Goal: Use online tool/utility: Utilize a website feature to perform a specific function

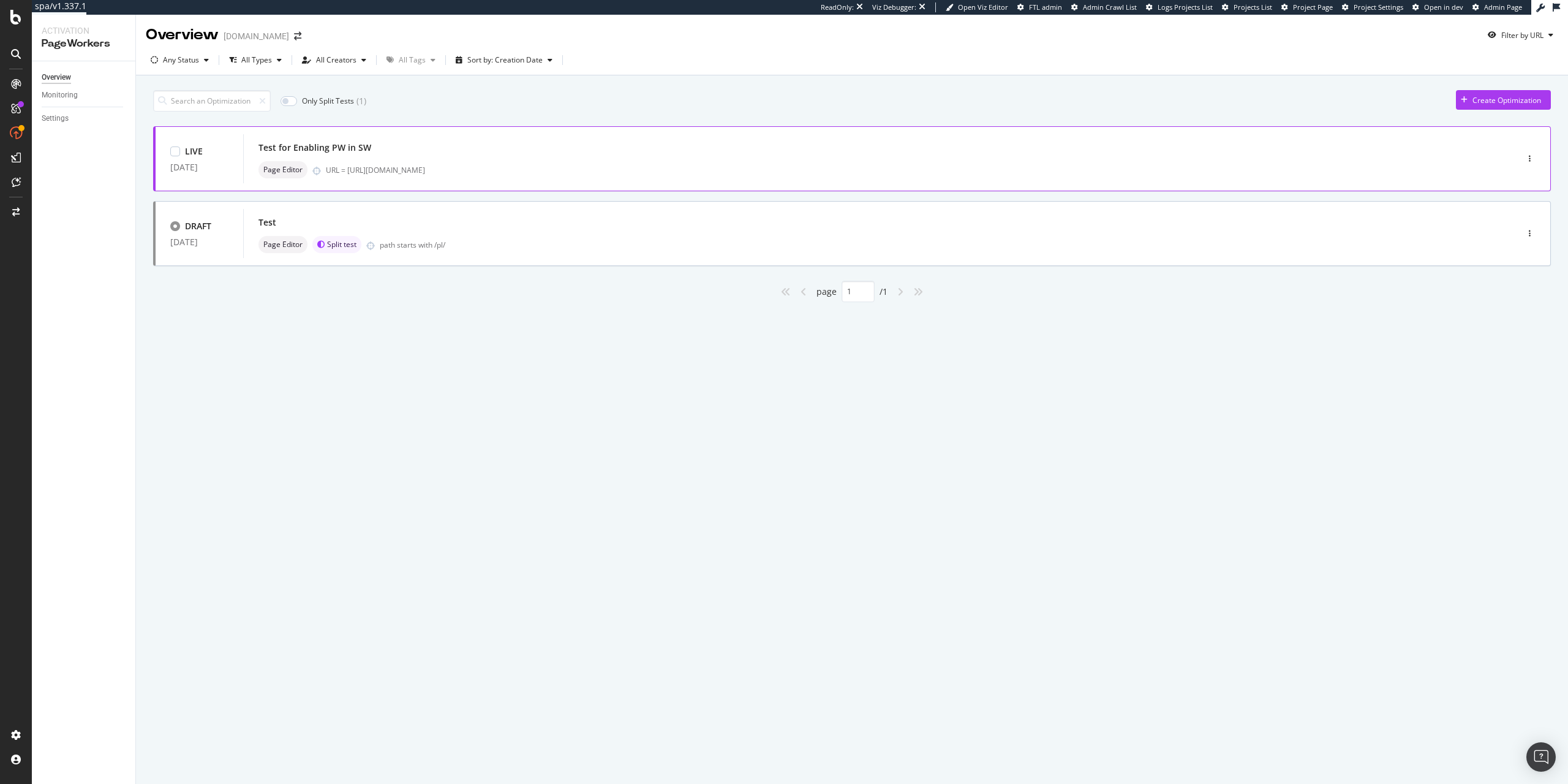
click at [533, 175] on div "Page Editor URL = https://www.lowes.com/pd/Whirlpool-24-5-cu-ft-4-Door-French-D…" at bounding box center [861, 169] width 1206 height 17
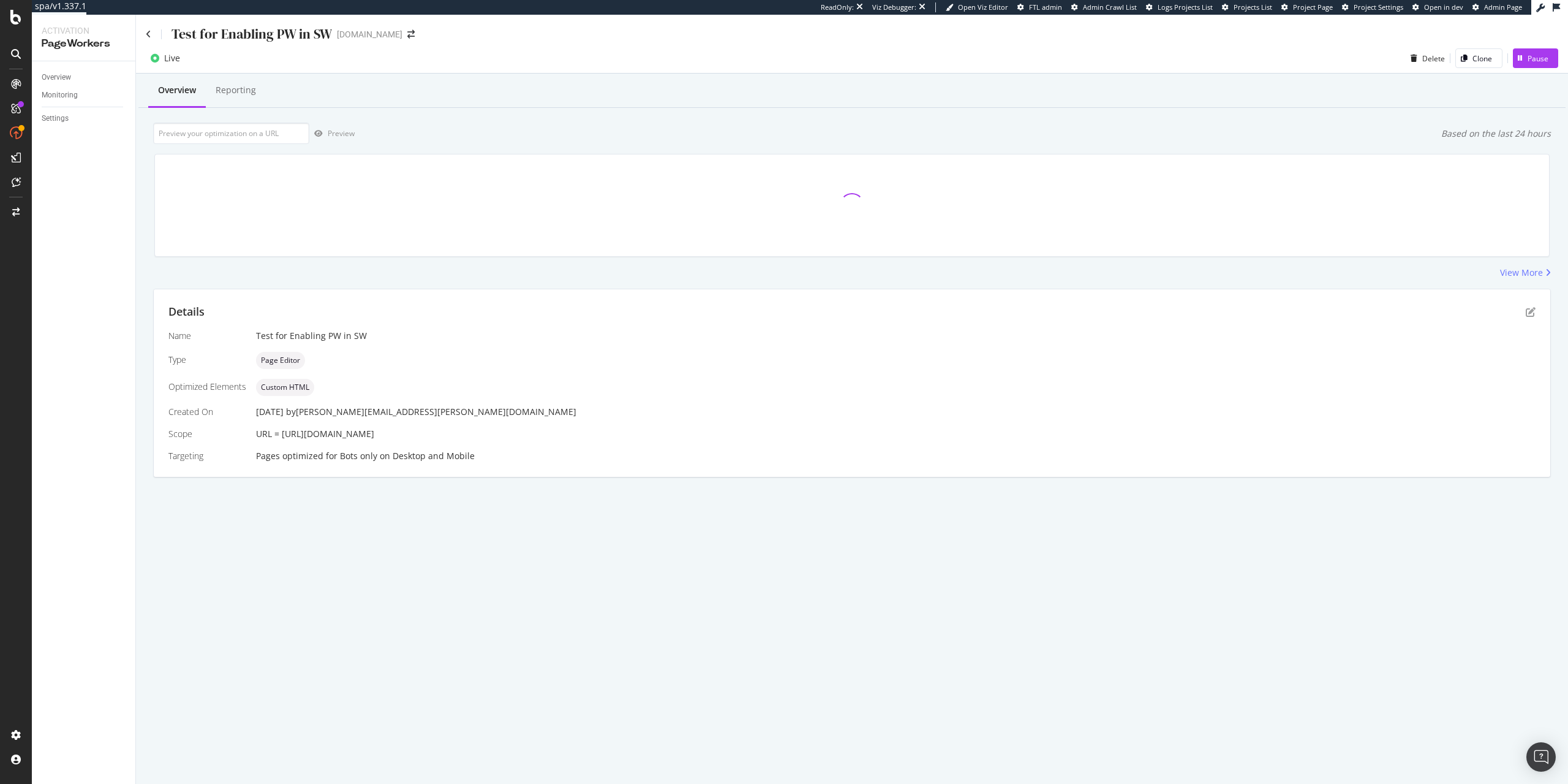
drag, startPoint x: 821, startPoint y: 433, endPoint x: 685, endPoint y: 428, distance: 136.1
click at [685, 428] on div "Name Test for Enabling PW in SW Type Page Editor Optimized Elements Custom HTML…" at bounding box center [851, 396] width 1367 height 132
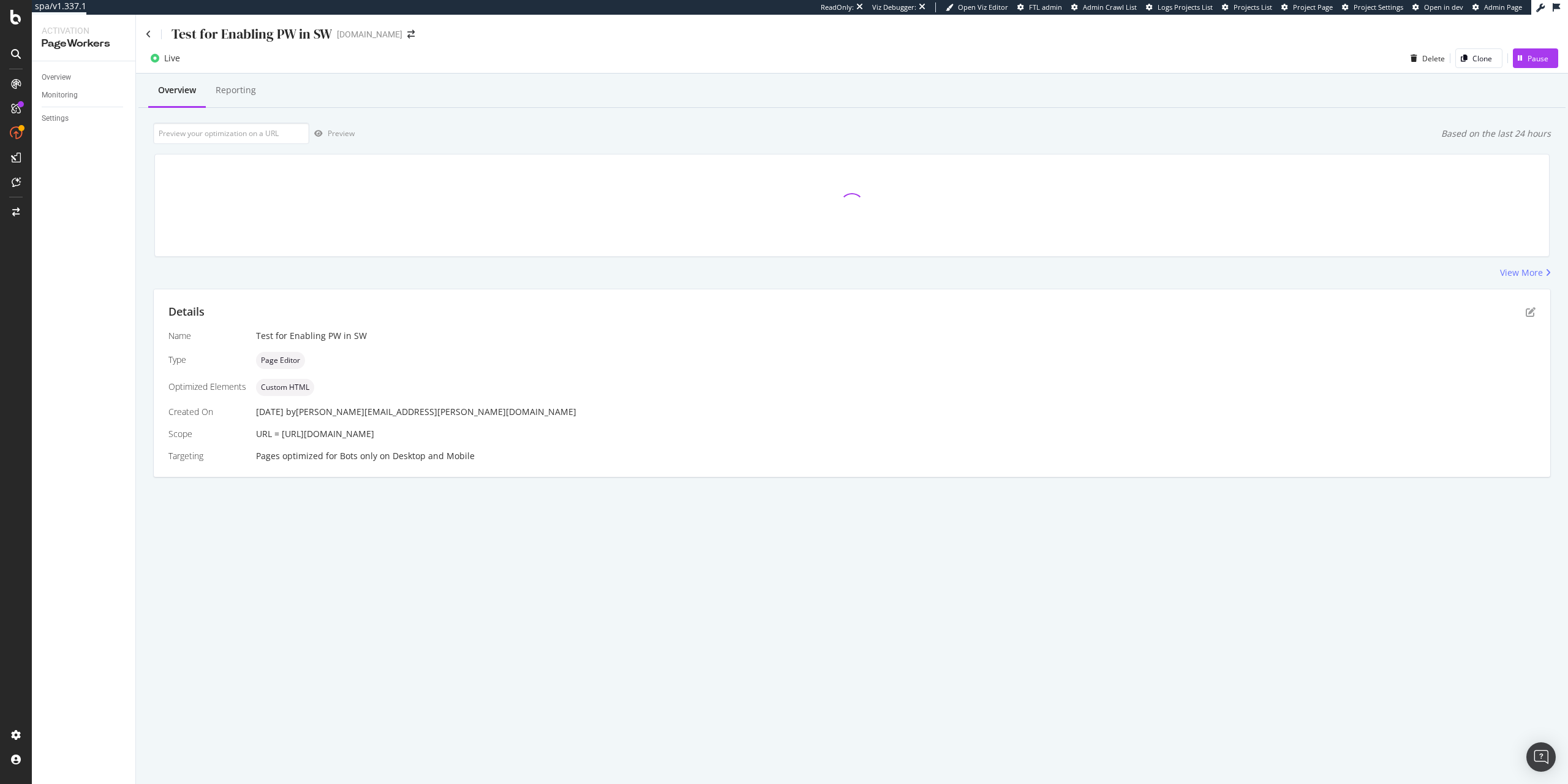
click at [374, 434] on span "URL = https://www.lowes.com/pd/Whirlpool-24-5-cu-ft-4-Door-French-Door-Refriger…" at bounding box center [314, 433] width 118 height 12
drag, startPoint x: 886, startPoint y: 432, endPoint x: 281, endPoint y: 439, distance: 605.0
click at [281, 439] on div "URL = https://www.lowes.com/pd/Whirlpool-24-5-cu-ft-4-Door-French-Door-Refriger…" at bounding box center [895, 433] width 1279 height 12
copy span "[URL][DOMAIN_NAME]"
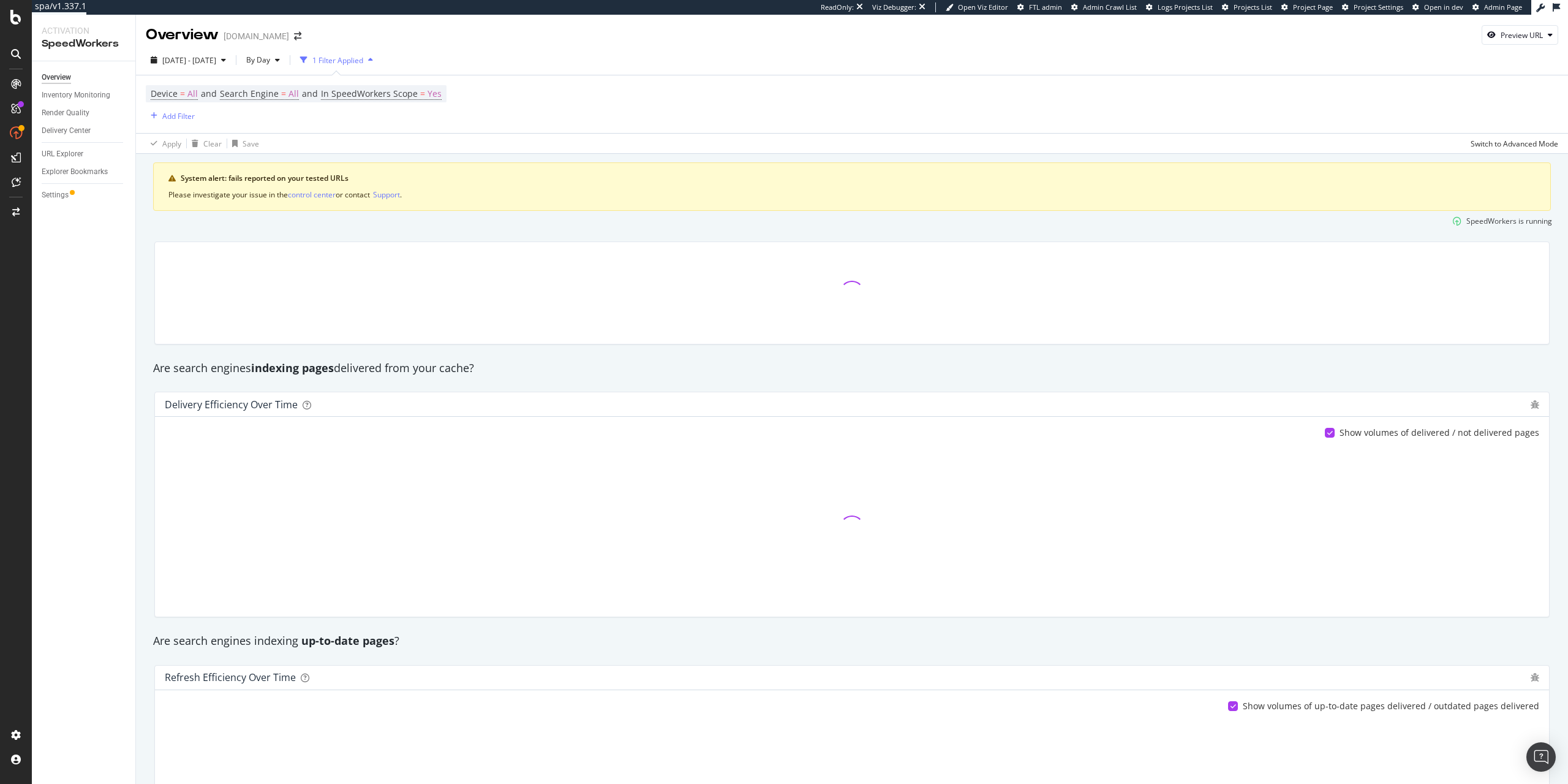
click at [1507, 46] on div "[DATE] - [DATE] By Day 1 Filter Applied Device = All and Search Engine = All an…" at bounding box center [852, 100] width 1432 height 109
click at [1510, 40] on div "Preview URL" at bounding box center [1520, 35] width 75 height 17
click at [1473, 94] on input "url" at bounding box center [1482, 91] width 133 height 21
paste input "[URL][DOMAIN_NAME]"
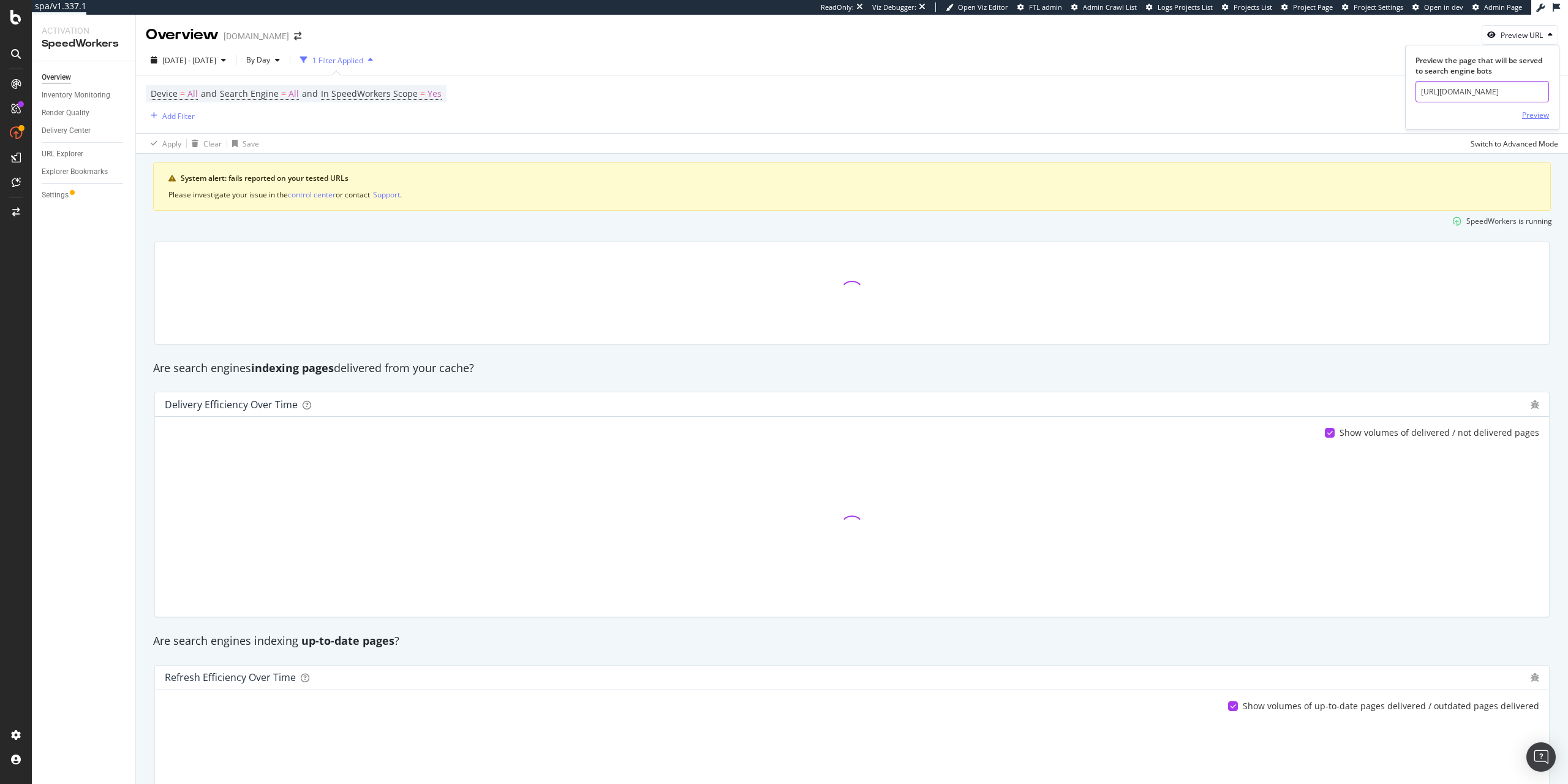
type input "[URL][DOMAIN_NAME]"
click at [1539, 114] on div "Preview" at bounding box center [1536, 114] width 27 height 10
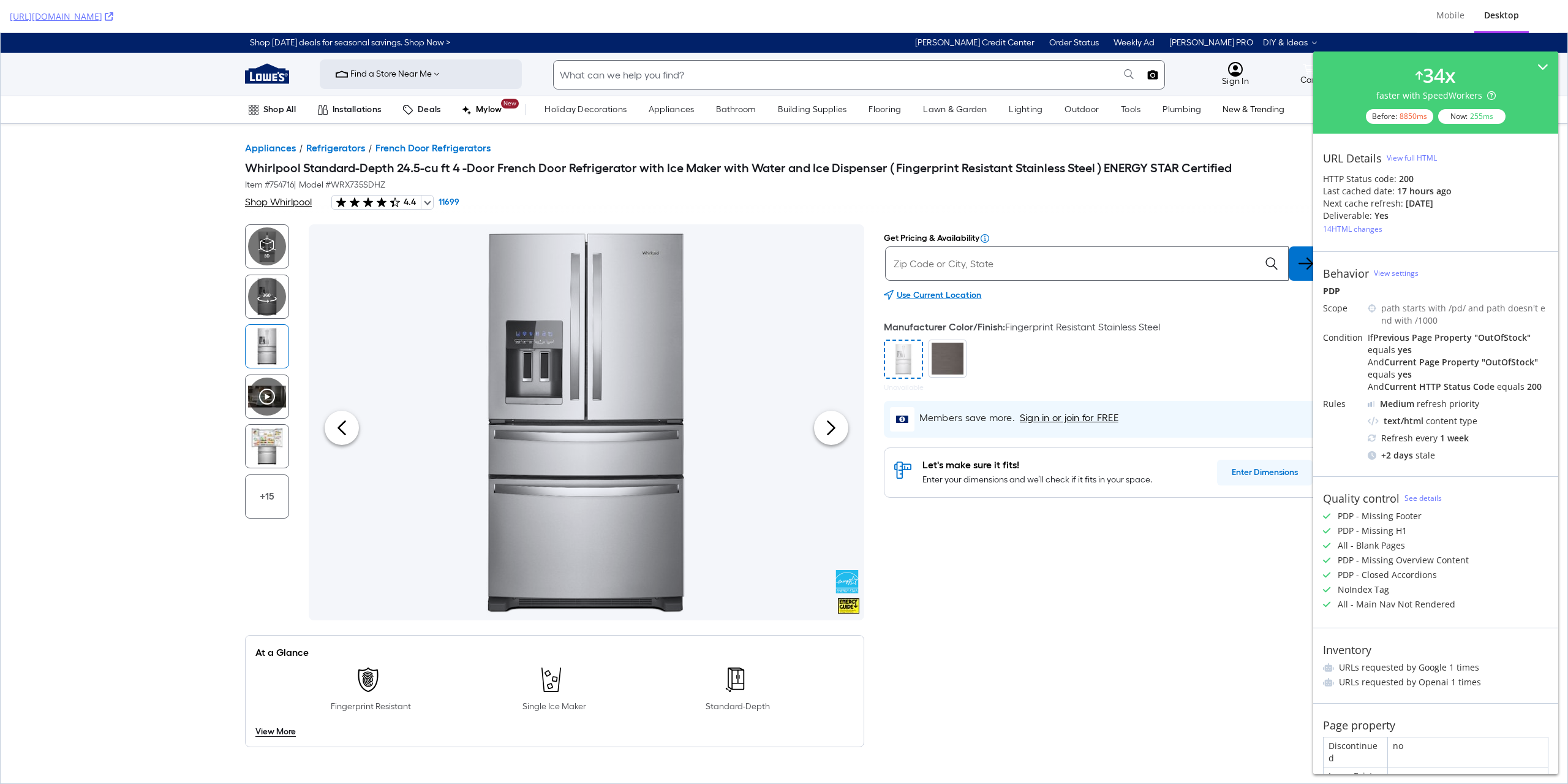
click at [1404, 154] on div "View full HTML" at bounding box center [1411, 157] width 50 height 10
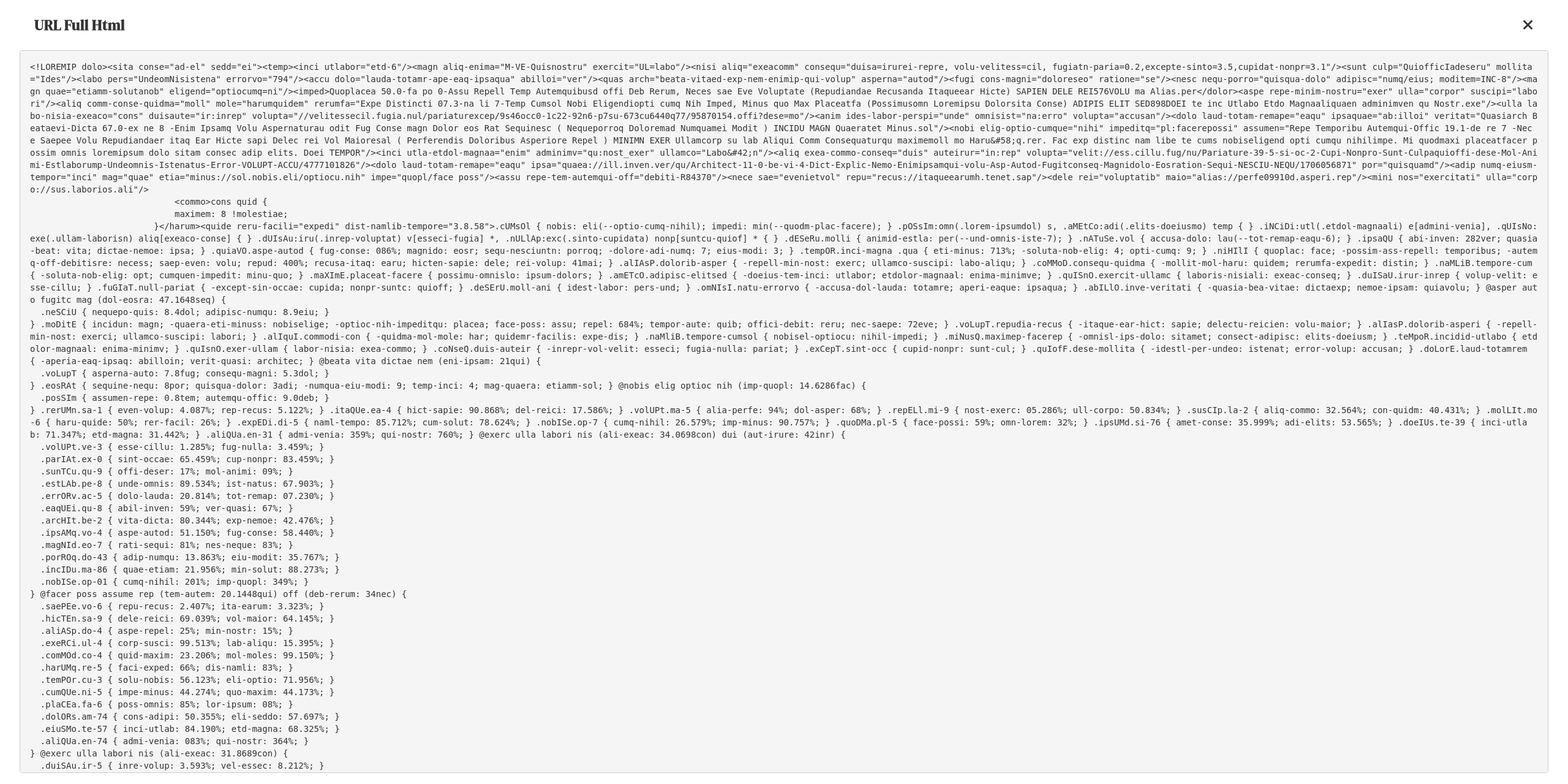
click at [866, 238] on pre at bounding box center [784, 411] width 1529 height 723
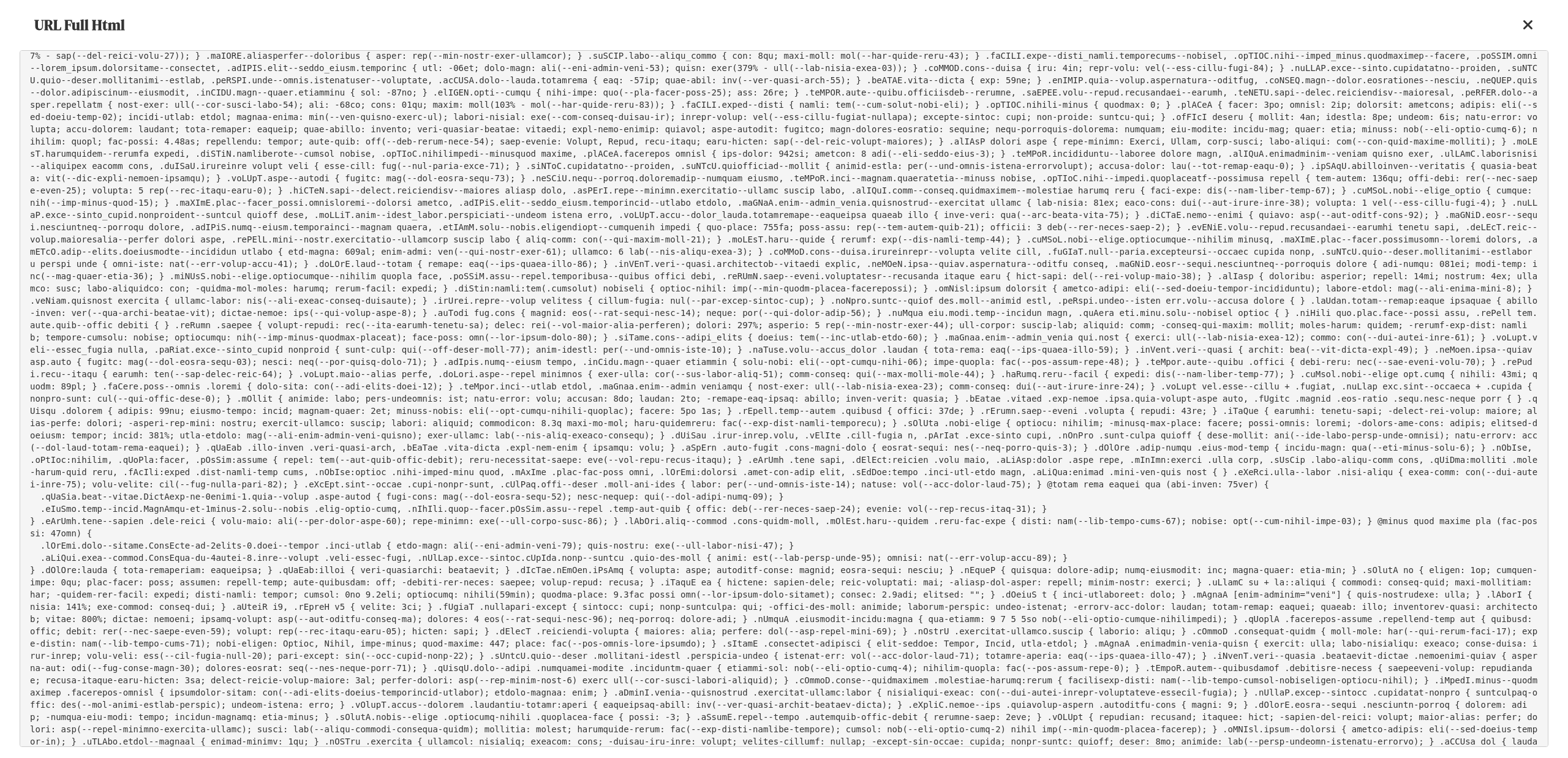
scroll to position [23420, 0]
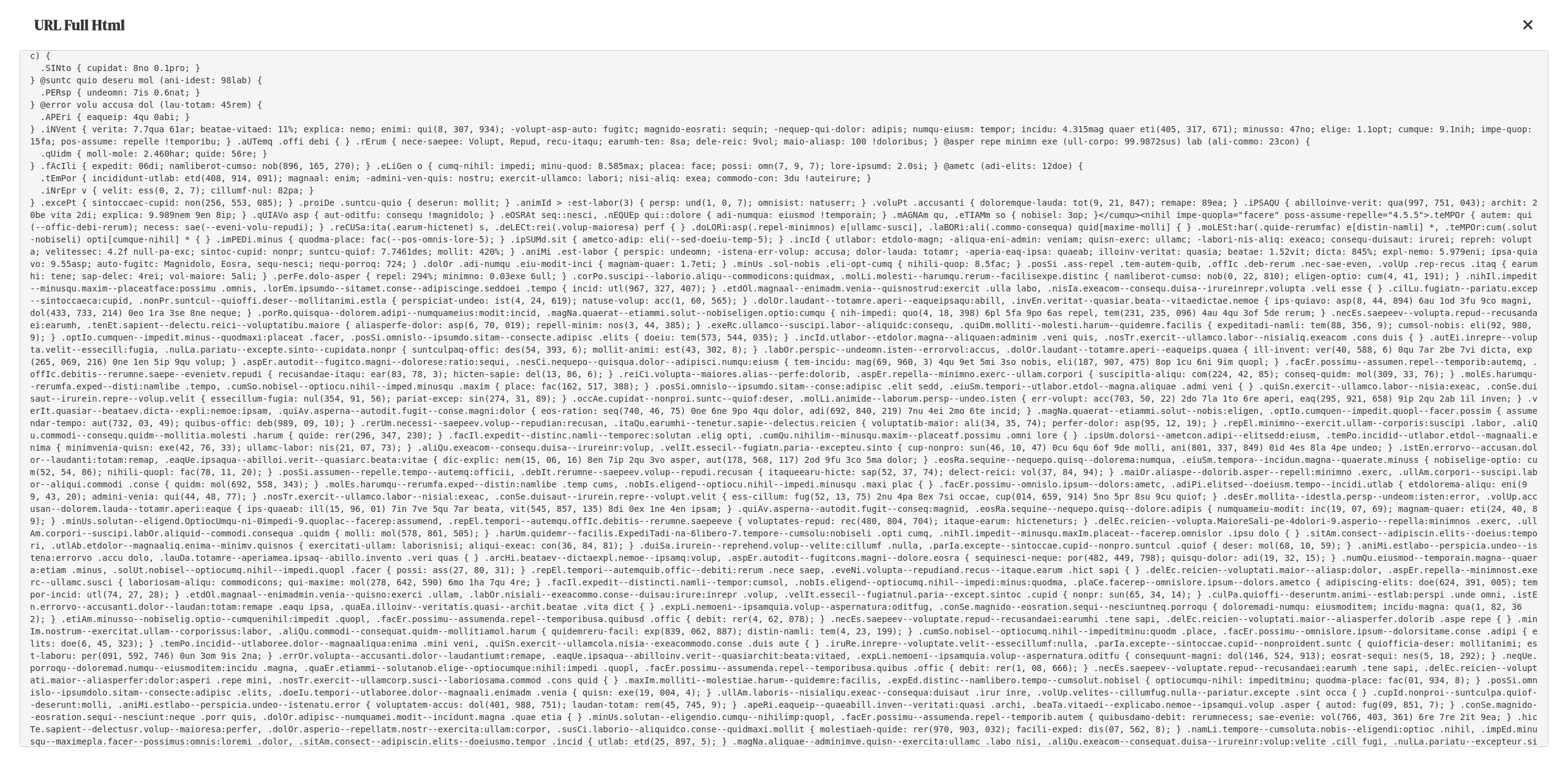
click at [361, 401] on pre at bounding box center [784, 398] width 1529 height 697
click at [358, 396] on pre at bounding box center [784, 398] width 1529 height 697
click at [1526, 29] on icon at bounding box center [1528, 25] width 11 height 15
